Goal: Task Accomplishment & Management: Manage account settings

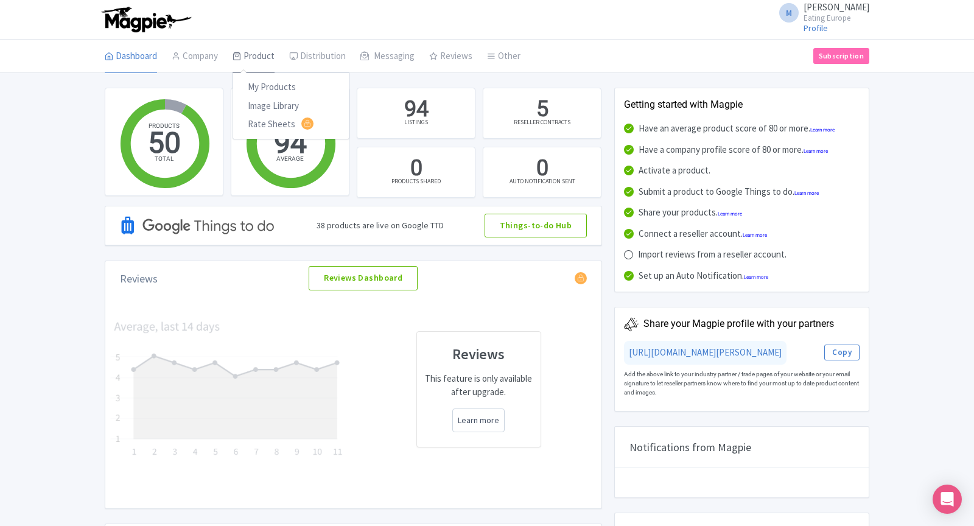
click at [250, 60] on link "Product" at bounding box center [254, 57] width 42 height 34
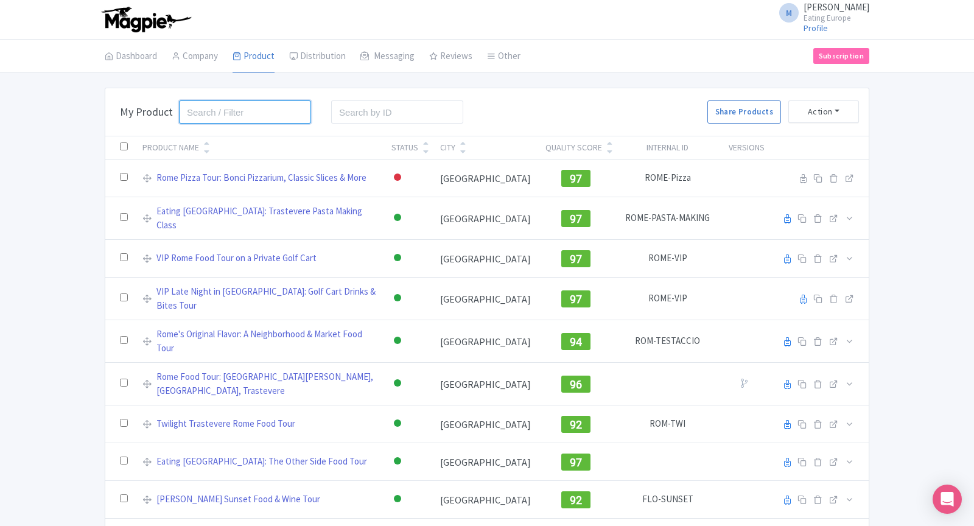
click at [263, 113] on input "search" at bounding box center [245, 111] width 132 height 23
type input "seville"
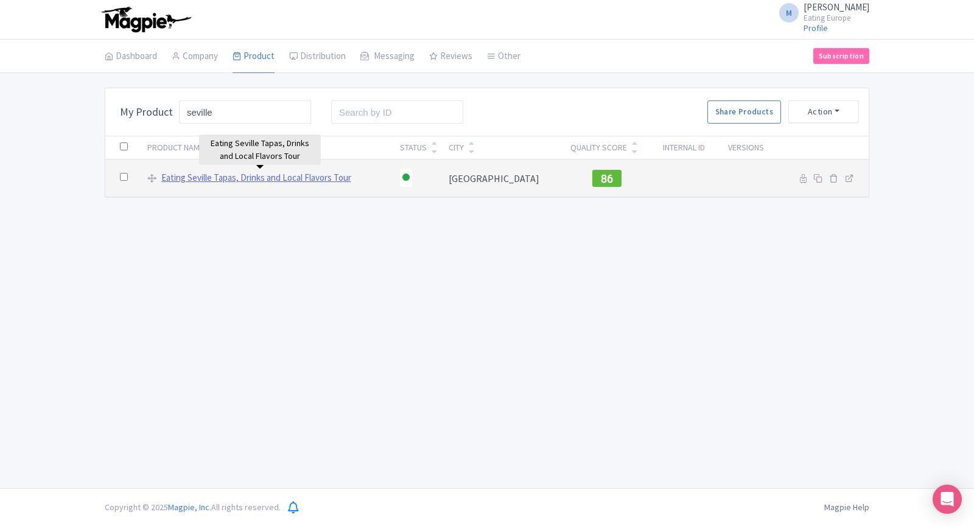
click at [245, 177] on link "Eating Seville Tapas, Drinks and Local Flavors Tour" at bounding box center [256, 178] width 190 height 14
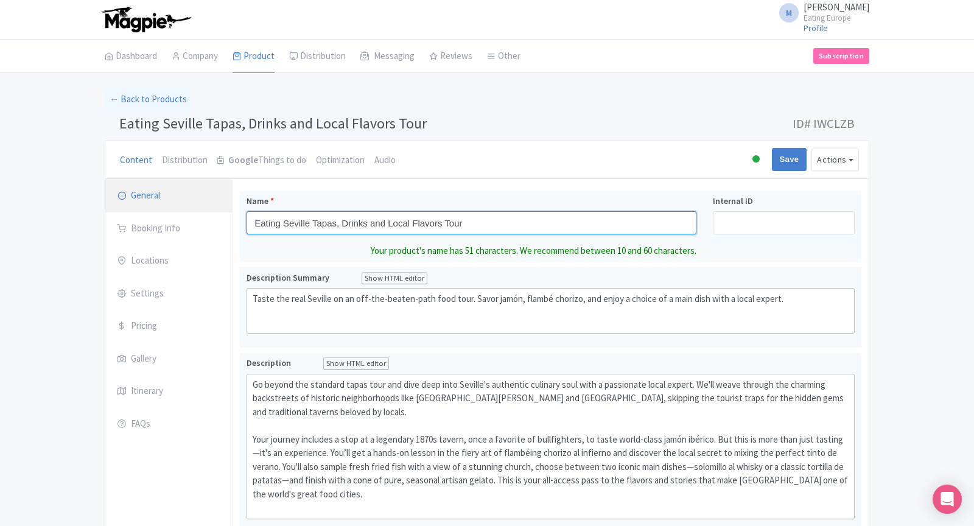
drag, startPoint x: 475, startPoint y: 226, endPoint x: 220, endPoint y: 206, distance: 255.9
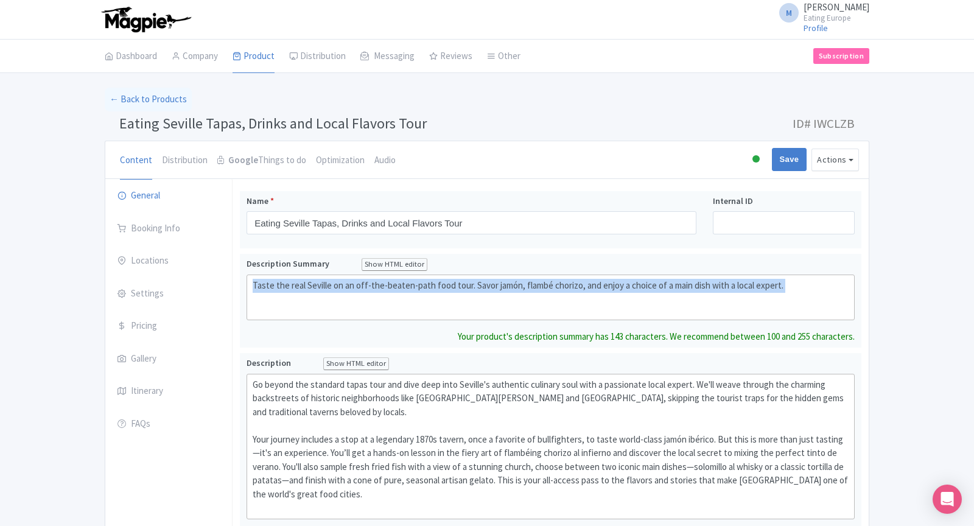
drag, startPoint x: 799, startPoint y: 296, endPoint x: 233, endPoint y: 286, distance: 566.9
type trix-editor "<div>Taste the real Seville on an off-the-beaten-path food tour. Savor jamón, f…"
copy div "Taste the real Seville on an off-the-beaten-path food tour. Savor jamón, flambé…"
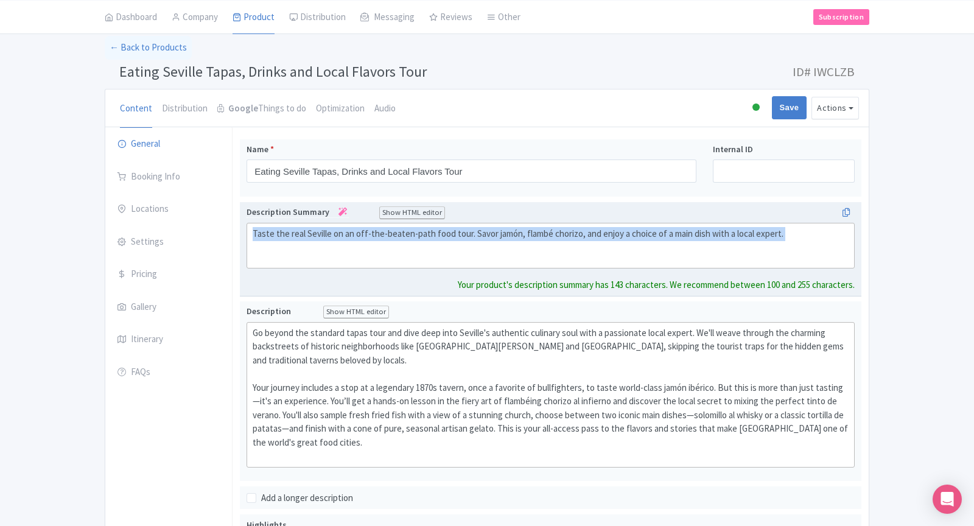
scroll to position [234, 0]
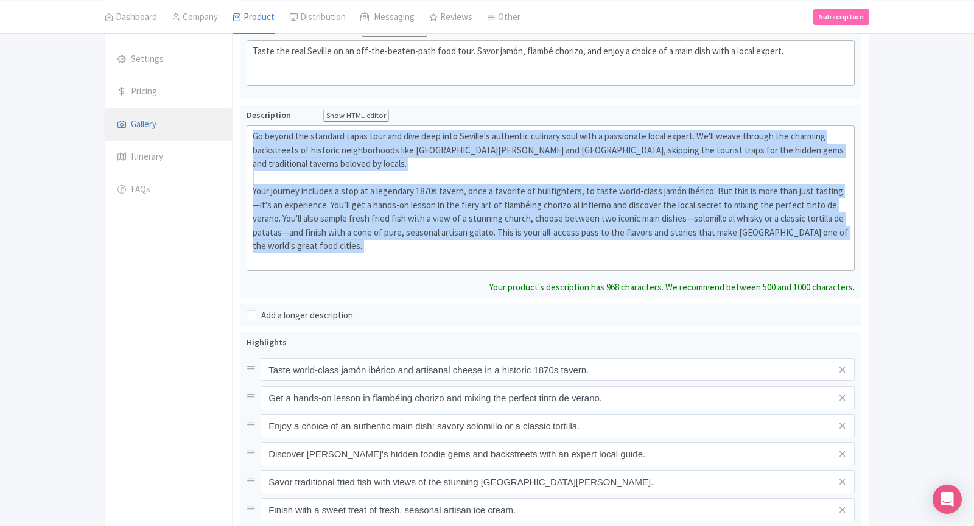
drag, startPoint x: 329, startPoint y: 245, endPoint x: 202, endPoint y: 129, distance: 172.0
click at [202, 129] on div "General Booking Info Locations Settings Pricing Gallery Itinerary FAQs Eating S…" at bounding box center [486, 391] width 763 height 892
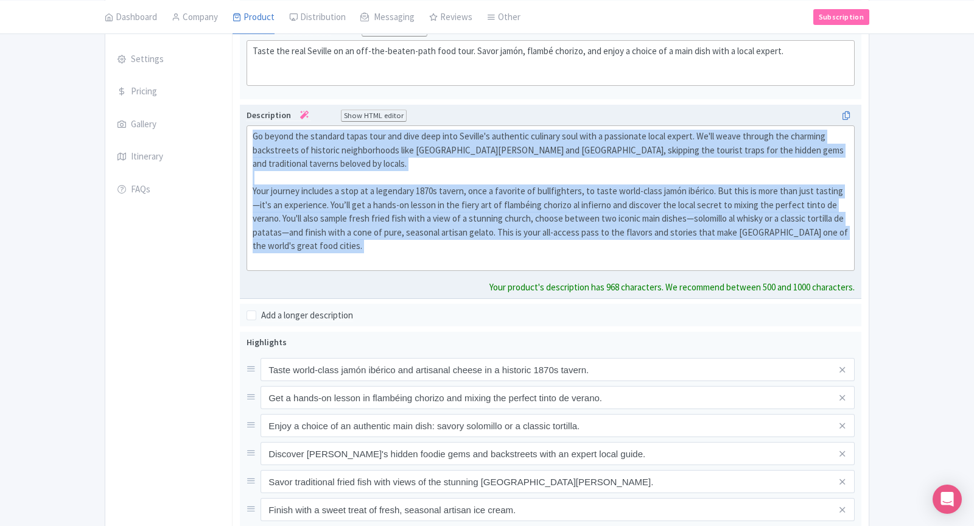
type trix-editor "<div>Go beyond the standard tapas tour and dive deep into Seville's authentic c…"
copy div "Go beyond the standard tapas tour and dive deep into Seville's authentic culina…"
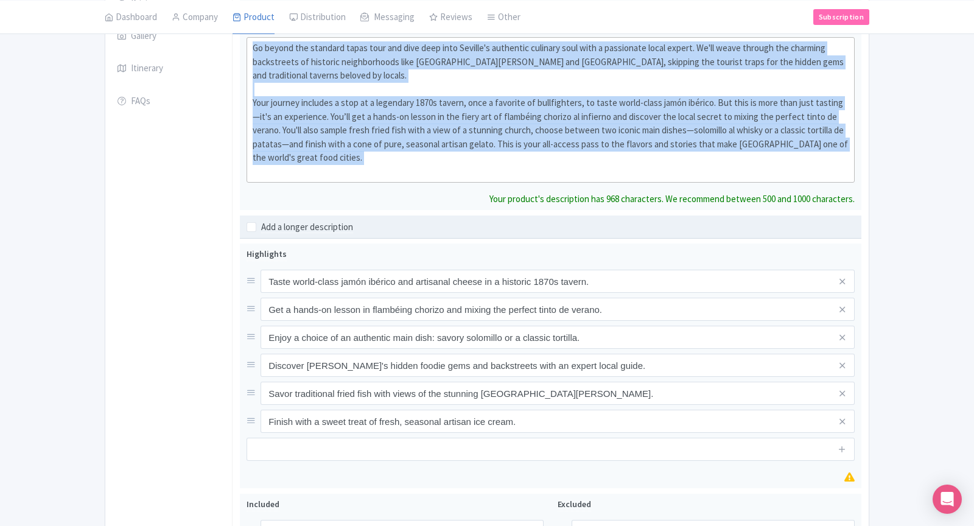
scroll to position [408, 0]
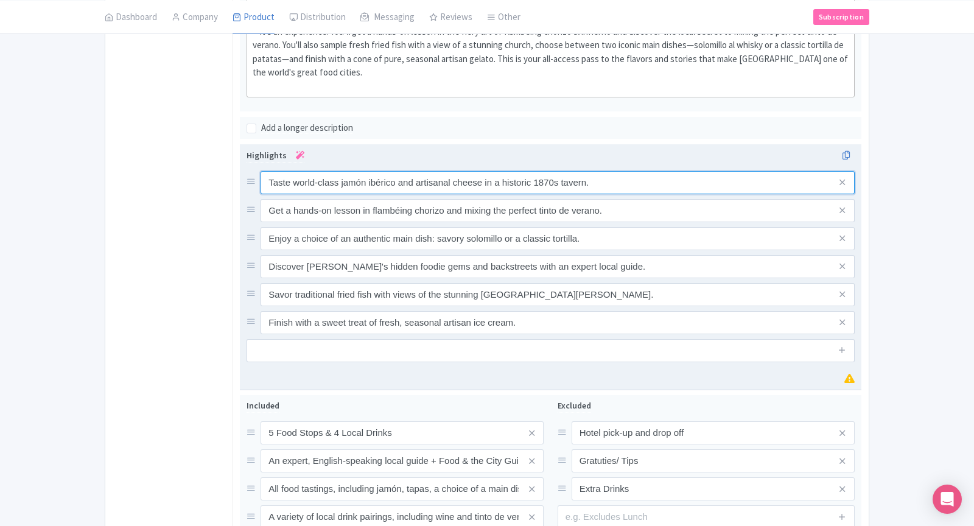
drag, startPoint x: 608, startPoint y: 178, endPoint x: 264, endPoint y: 164, distance: 344.8
click at [264, 171] on input "Taste world-class jamón ibérico and artisanal cheese in a historic 1870s tavern." at bounding box center [558, 182] width 594 height 23
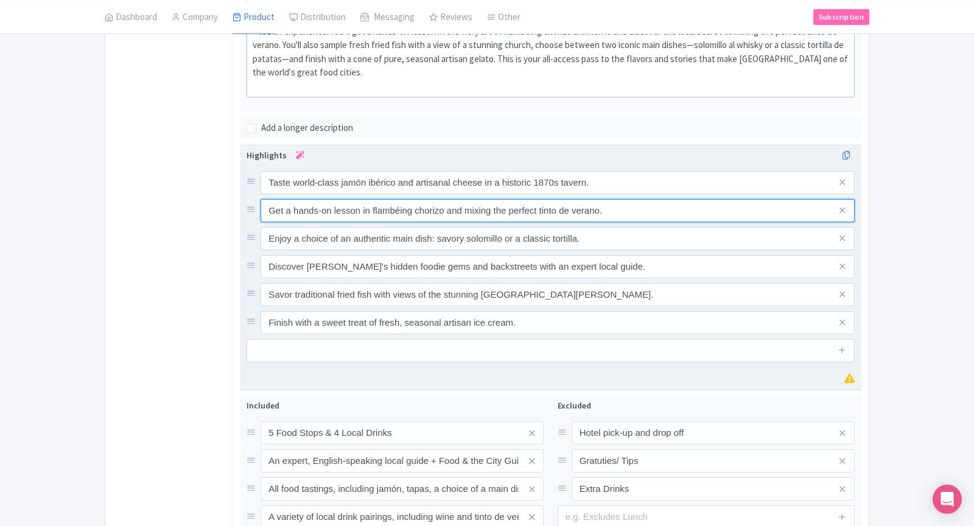
drag, startPoint x: 612, startPoint y: 192, endPoint x: 257, endPoint y: 194, distance: 354.9
click at [258, 199] on div "Get a hands-on lesson in flambéing chorizo and mixing the perfect tinto de vera…" at bounding box center [551, 210] width 608 height 23
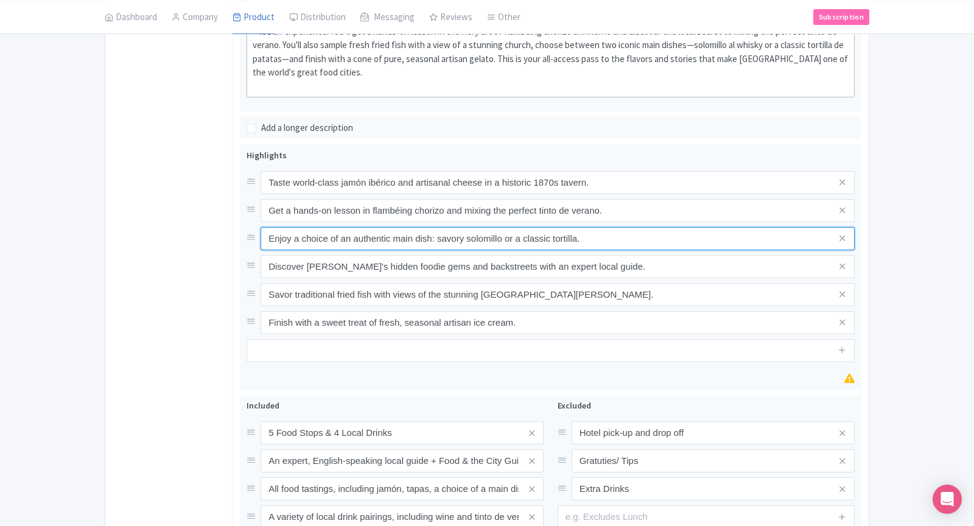
drag, startPoint x: 591, startPoint y: 219, endPoint x: 220, endPoint y: 190, distance: 371.3
click at [220, 190] on div "General Booking Info Locations Settings Pricing Gallery Itinerary FAQs Eating S…" at bounding box center [486, 210] width 763 height 878
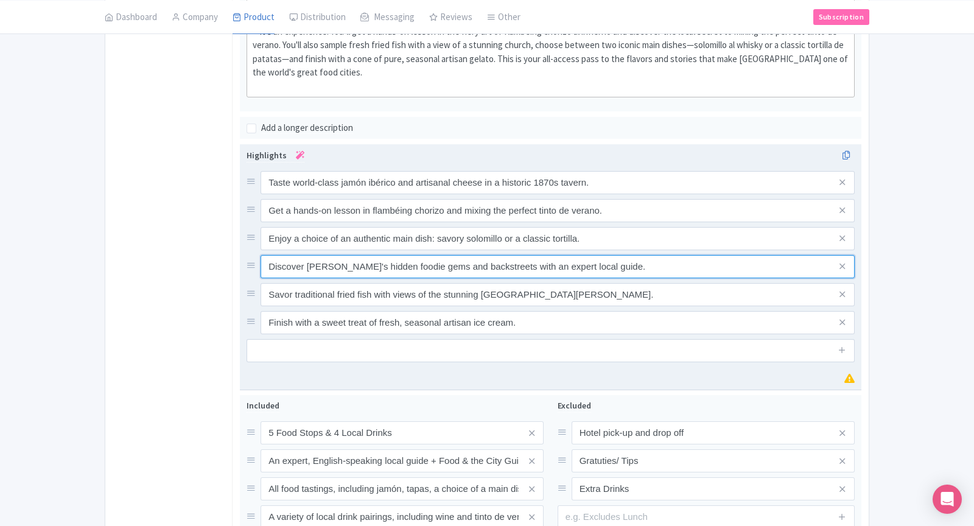
drag, startPoint x: 269, startPoint y: 246, endPoint x: 610, endPoint y: 253, distance: 341.0
click at [610, 194] on input "Discover Seville's hidden foodie gems and backstreets with an expert local guid…" at bounding box center [558, 182] width 594 height 23
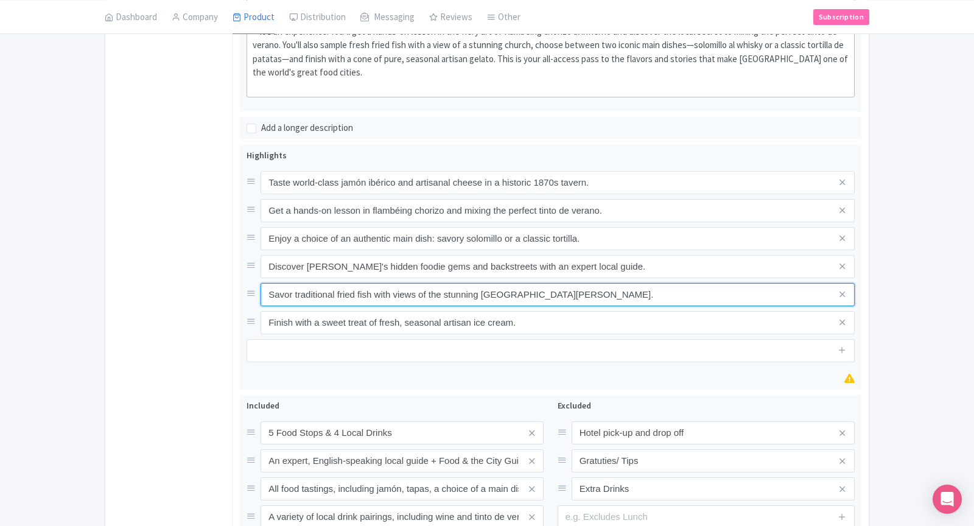
drag, startPoint x: 569, startPoint y: 278, endPoint x: 211, endPoint y: 279, distance: 358.0
click at [211, 279] on div "General Booking Info Locations Settings Pricing Gallery Itinerary FAQs Eating S…" at bounding box center [486, 210] width 763 height 878
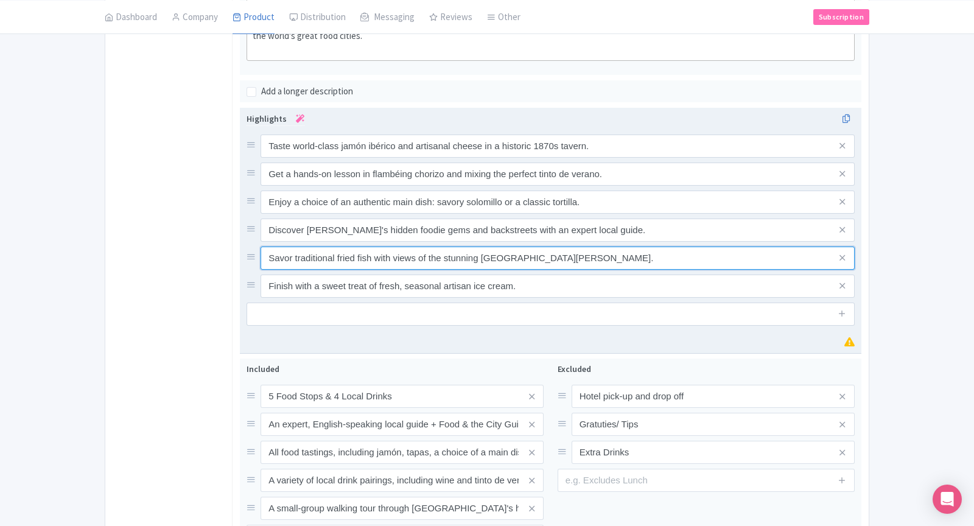
scroll to position [564, 0]
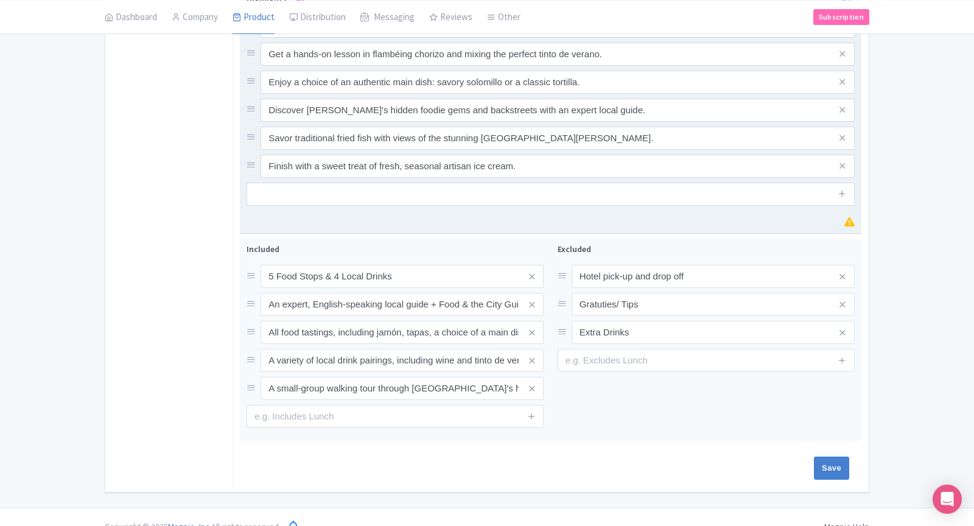
click at [849, 217] on icon at bounding box center [849, 221] width 10 height 9
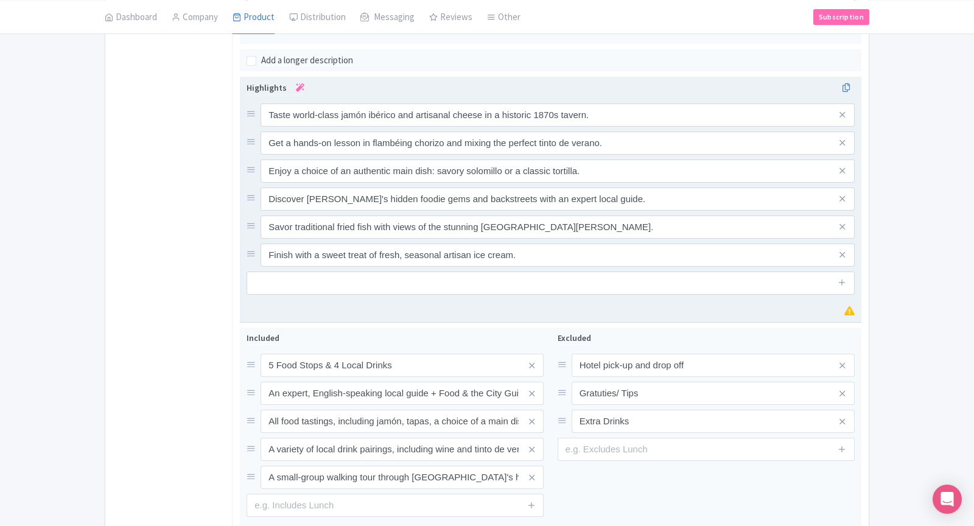
scroll to position [468, 0]
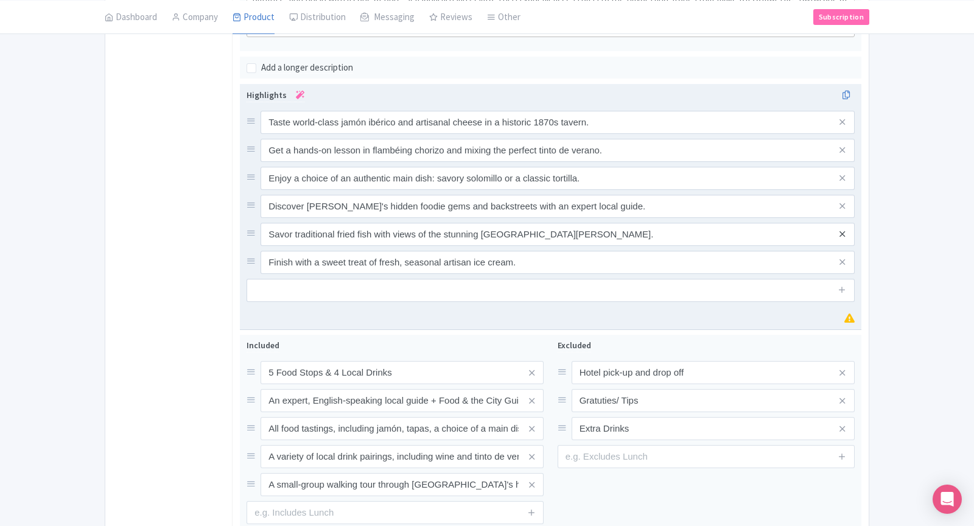
click at [842, 230] on icon at bounding box center [841, 234] width 5 height 9
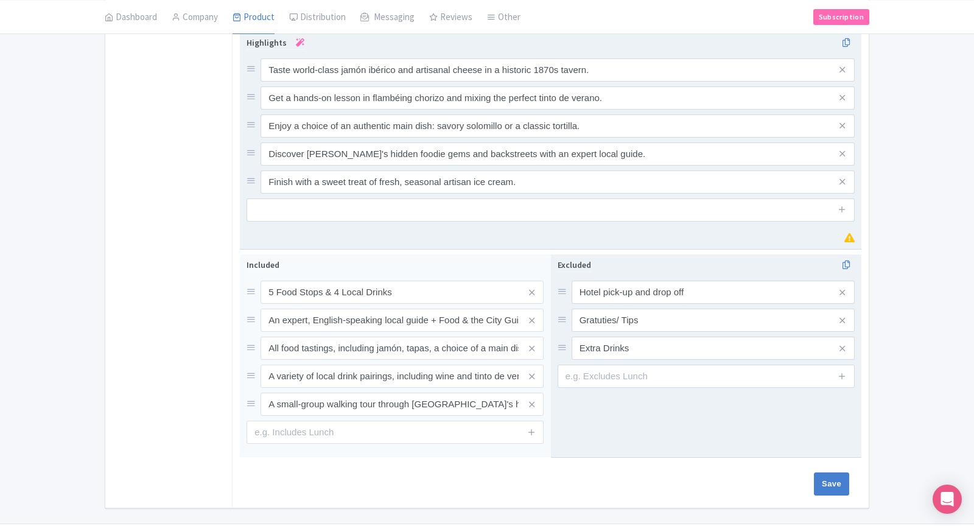
scroll to position [536, 0]
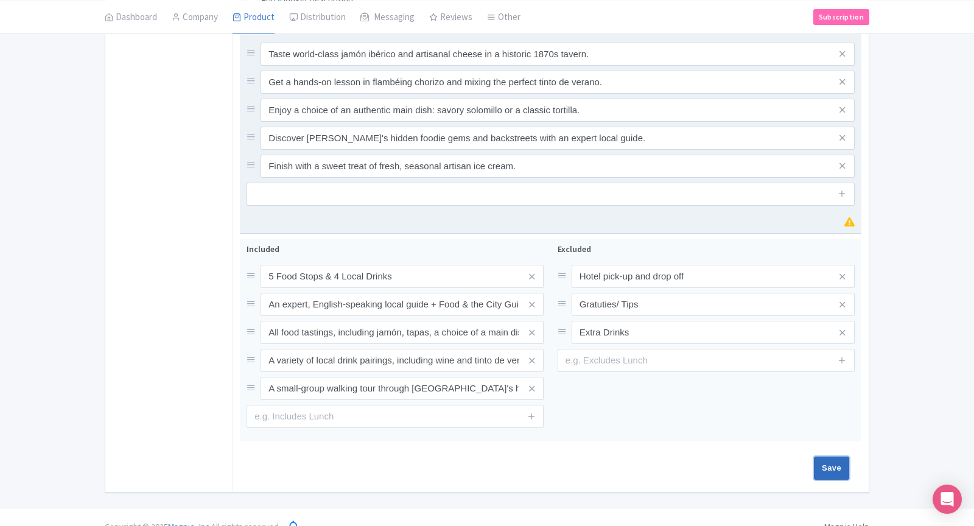
click at [843, 457] on input "Save" at bounding box center [831, 468] width 35 height 23
type input "Saving..."
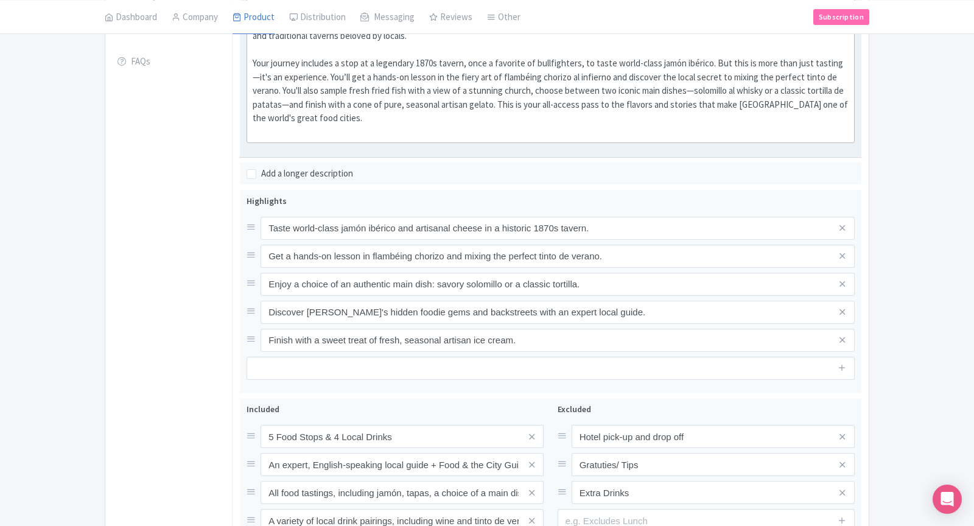
scroll to position [513, 0]
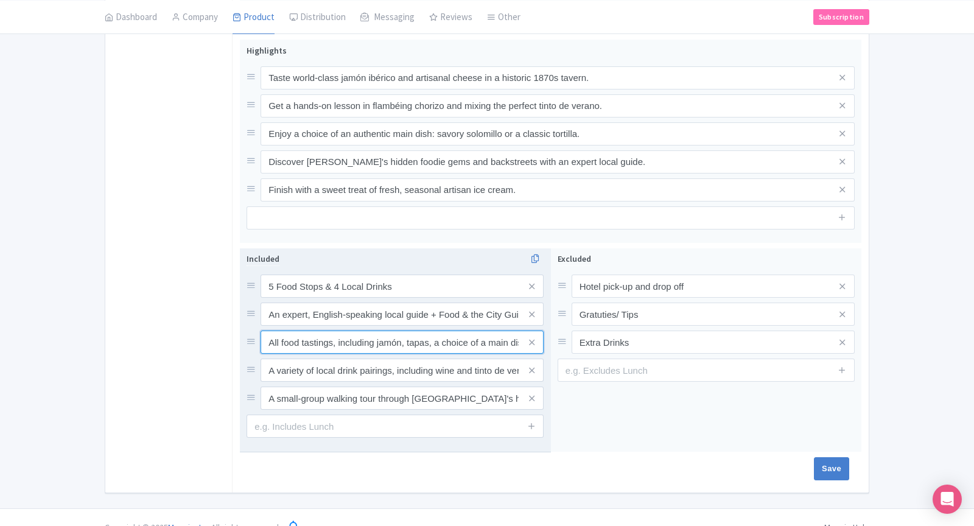
click at [269, 298] on input "All food tastings, including jamón, tapas, a choice of a main dish, and dessert" at bounding box center [402, 286] width 283 height 23
drag, startPoint x: 377, startPoint y: 326, endPoint x: 528, endPoint y: 329, distance: 151.0
click at [528, 331] on div "All food tastings, including jamón, tapas, a choice of a main dish, and dessert" at bounding box center [402, 342] width 283 height 23
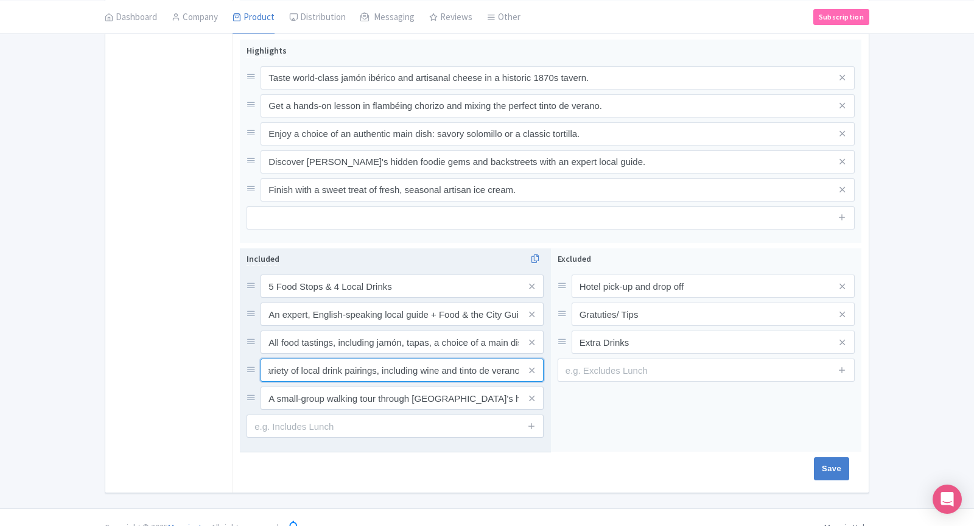
drag, startPoint x: 500, startPoint y: 354, endPoint x: 542, endPoint y: 354, distance: 42.0
click at [543, 359] on div "A variety of local drink pairings, including wine and tinto de verano" at bounding box center [402, 370] width 283 height 23
click at [448, 298] on input "A variety of local drink pairings, including wine and tinto de verano" at bounding box center [402, 286] width 283 height 23
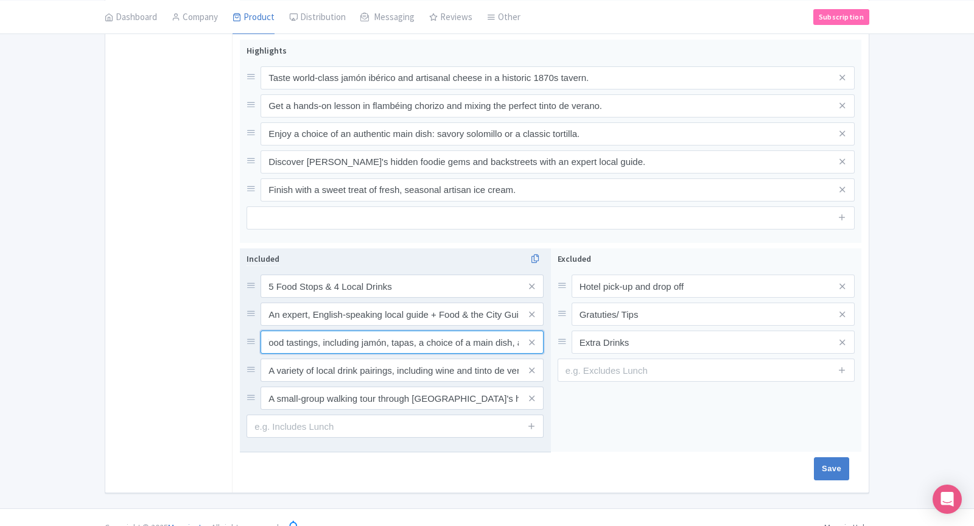
scroll to position [0, 61]
drag, startPoint x: 376, startPoint y: 323, endPoint x: 530, endPoint y: 332, distance: 154.3
click at [530, 332] on div "All food tastings, including jamón, tapas, a choice of a main dish, and dessert" at bounding box center [402, 342] width 283 height 23
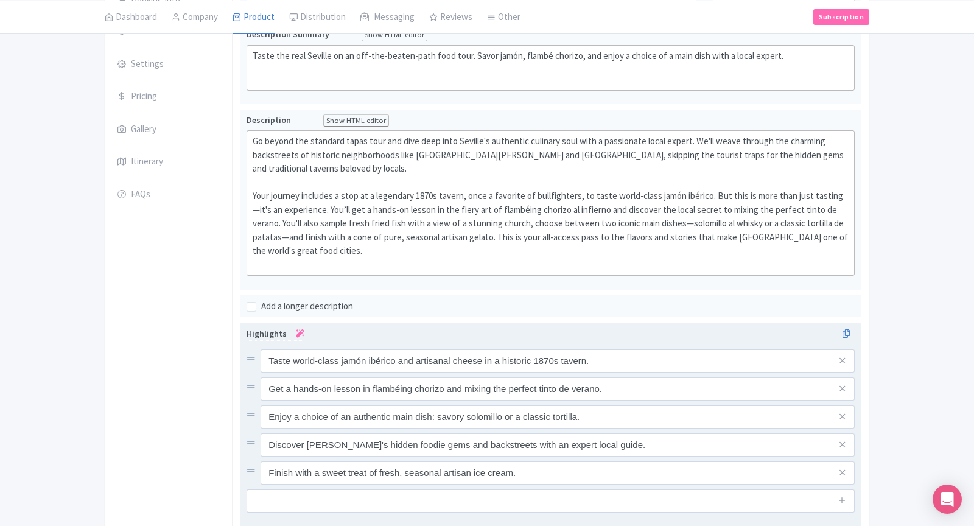
scroll to position [12, 0]
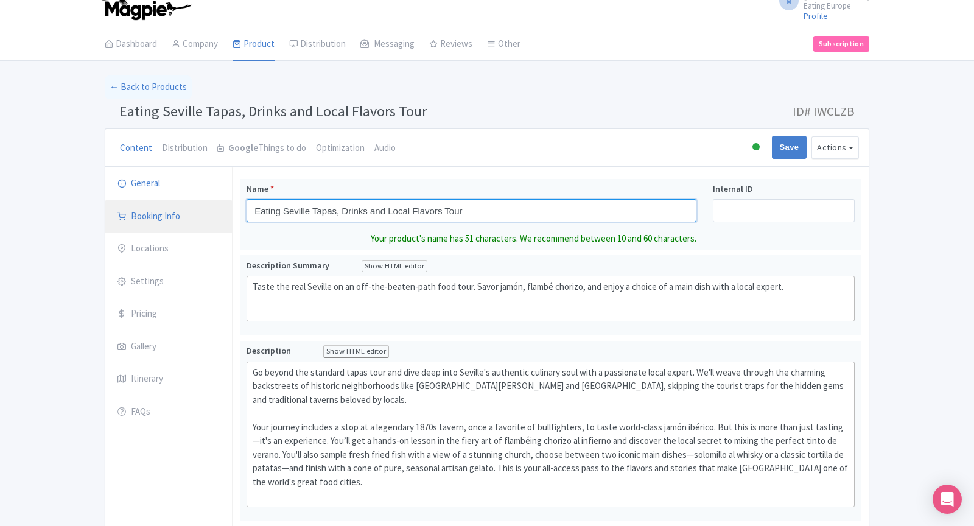
drag, startPoint x: 491, startPoint y: 209, endPoint x: 231, endPoint y: 205, distance: 259.4
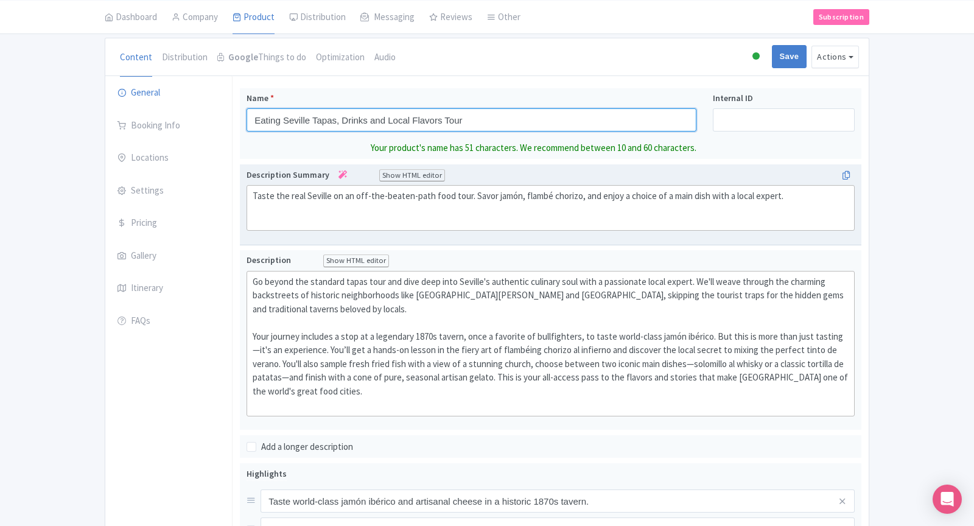
scroll to position [127, 0]
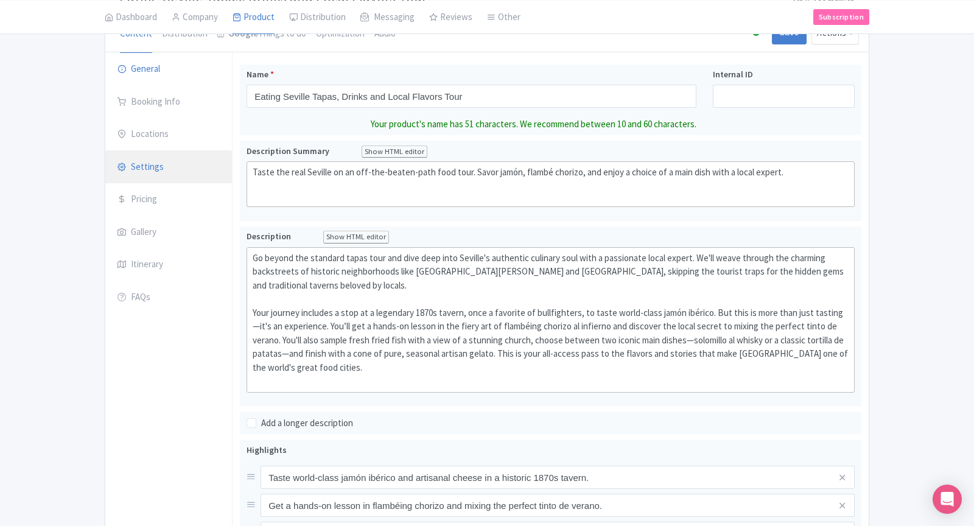
click at [156, 159] on link "Settings" at bounding box center [168, 167] width 127 height 34
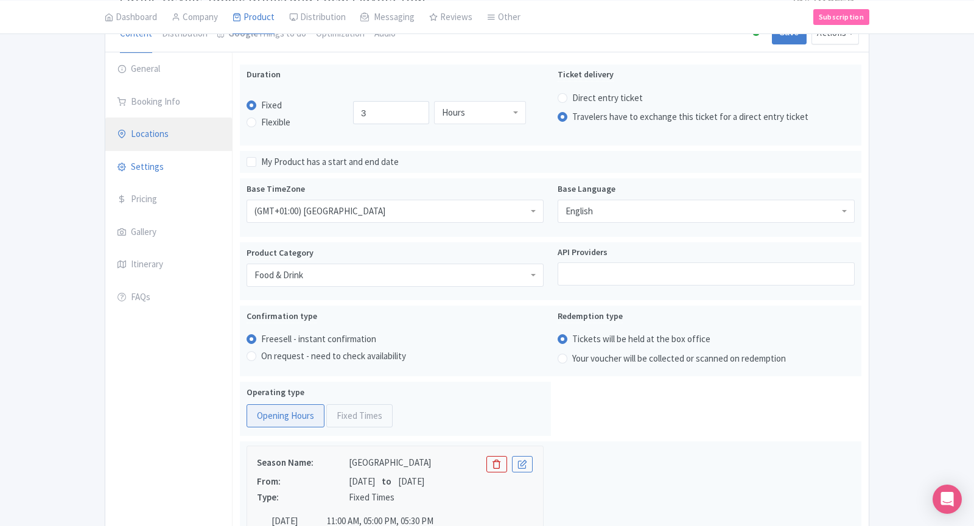
click at [186, 137] on link "Locations" at bounding box center [168, 134] width 127 height 34
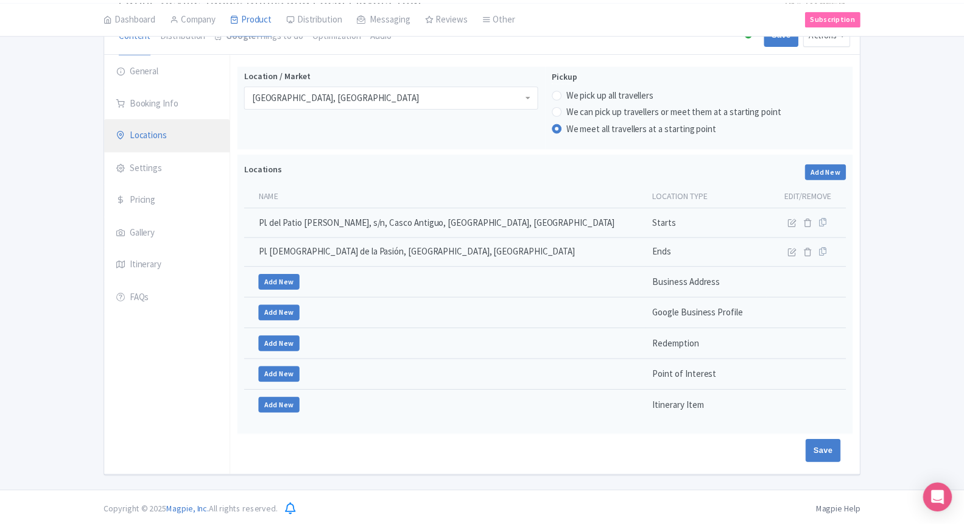
scroll to position [125, 0]
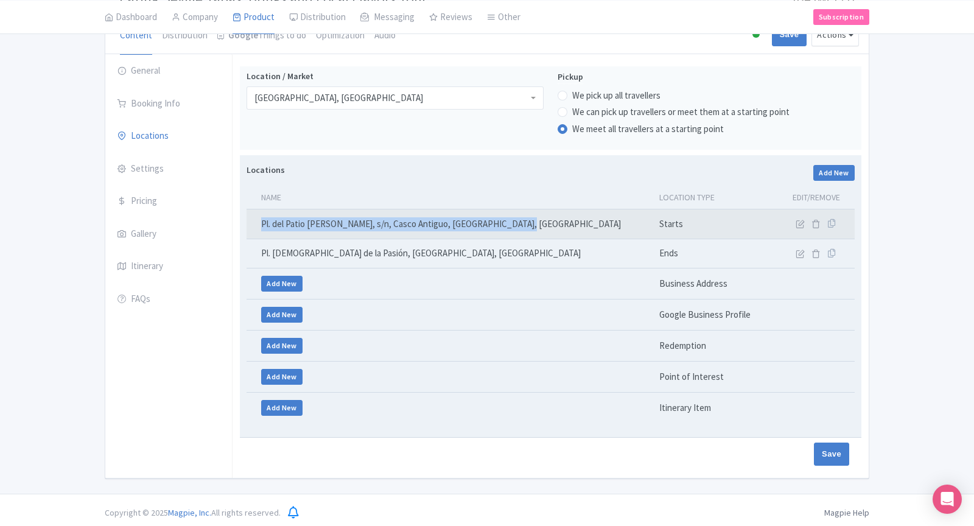
drag, startPoint x: 516, startPoint y: 223, endPoint x: 260, endPoint y: 228, distance: 256.3
click at [260, 228] on td "Pl. del Patio de Banderas, s/n, Casco Antiguo, 41004 Sevilla, Spain" at bounding box center [449, 224] width 405 height 30
copy td "Pl. del Patio de Banderas, s/n, Casco Antiguo, 41004 Sevilla, Spain"
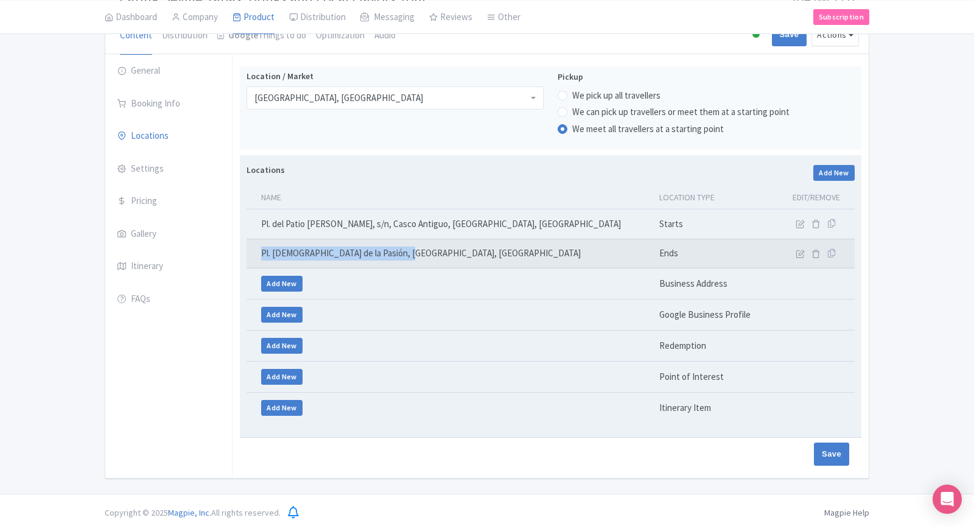
drag, startPoint x: 404, startPoint y: 251, endPoint x: 253, endPoint y: 253, distance: 151.6
click at [253, 253] on td "Pl. Jesús de la Pasión, Seville, Spain" at bounding box center [449, 254] width 405 height 30
copy td "Pl. Jesús de la Pasión, Seville, Spain"
